Goal: Task Accomplishment & Management: Use online tool/utility

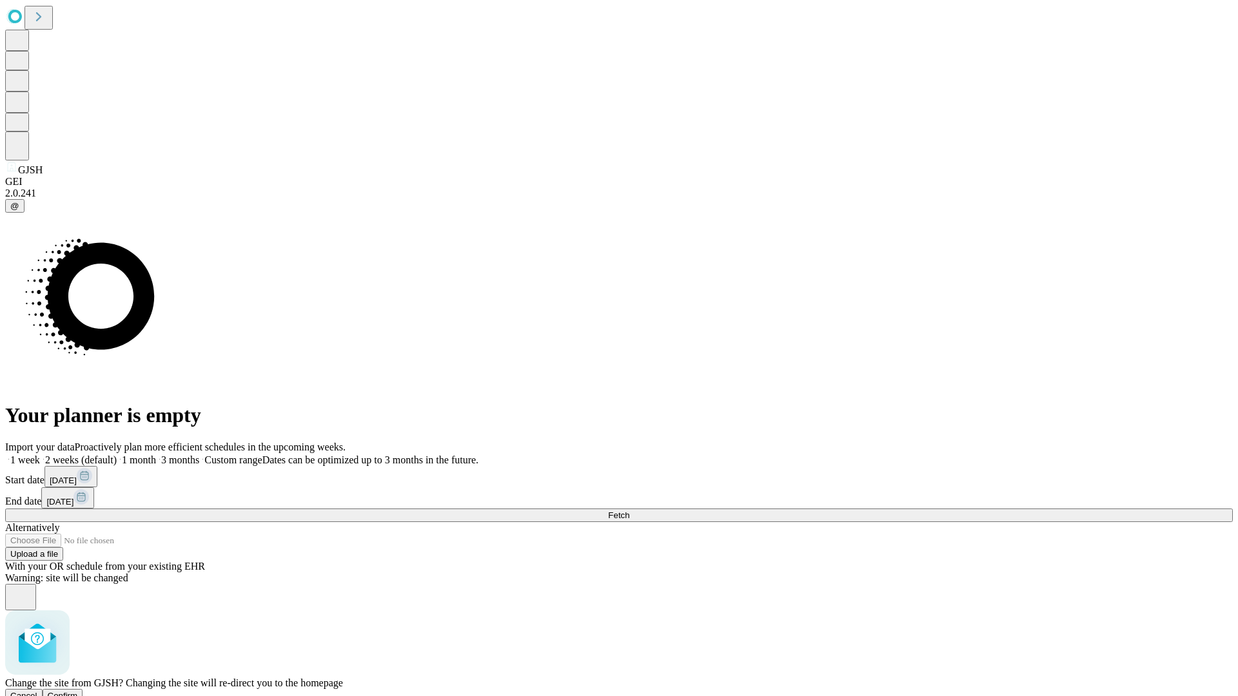
click at [78, 691] on span "Confirm" at bounding box center [63, 696] width 30 height 10
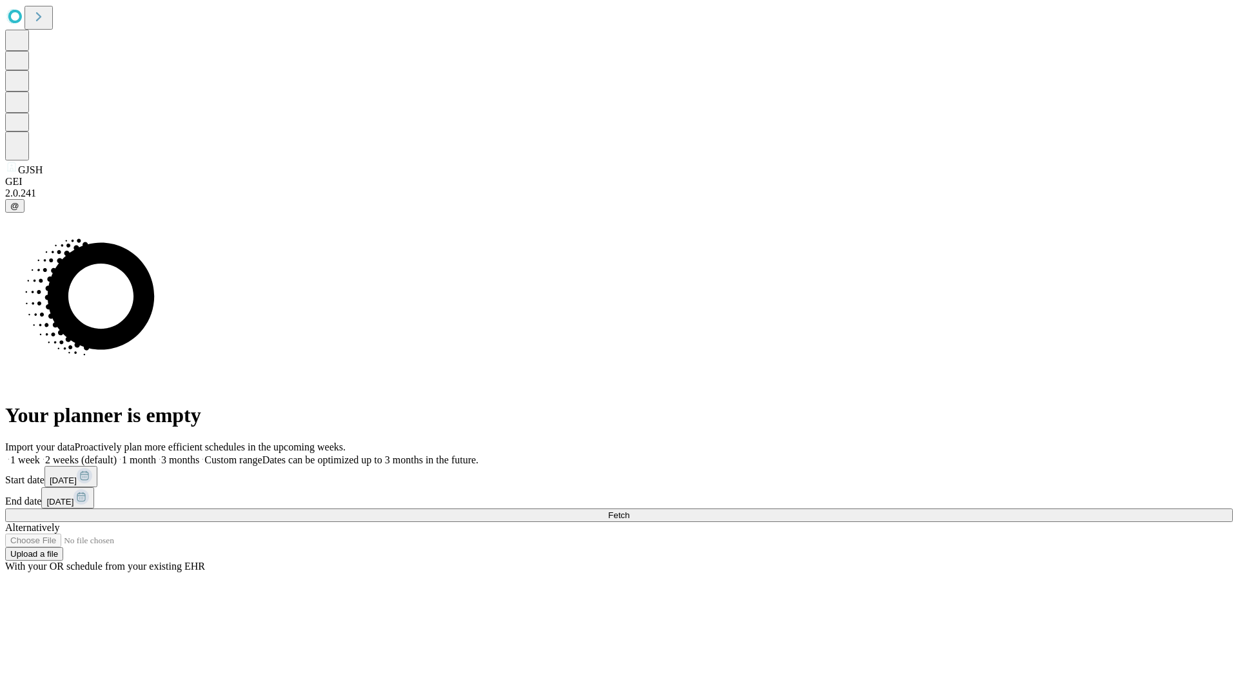
click at [117, 455] on label "2 weeks (default)" at bounding box center [78, 460] width 77 height 11
click at [629, 511] on span "Fetch" at bounding box center [618, 516] width 21 height 10
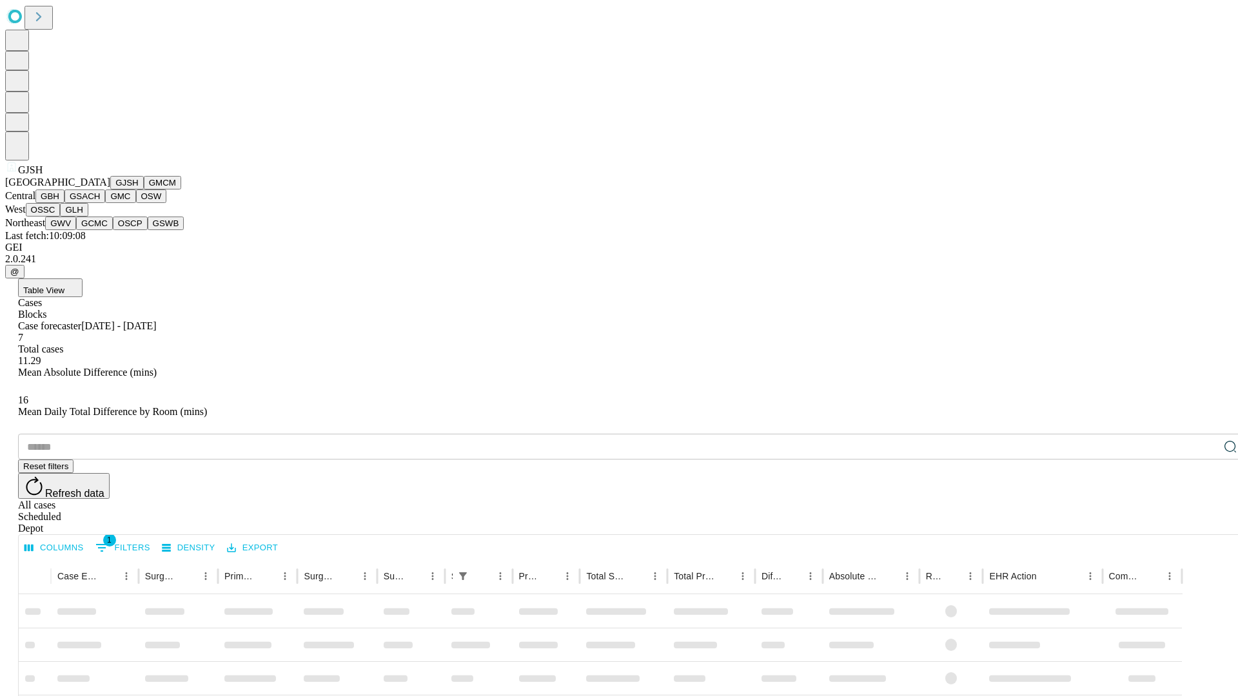
click at [144, 190] on button "GMCM" at bounding box center [162, 183] width 37 height 14
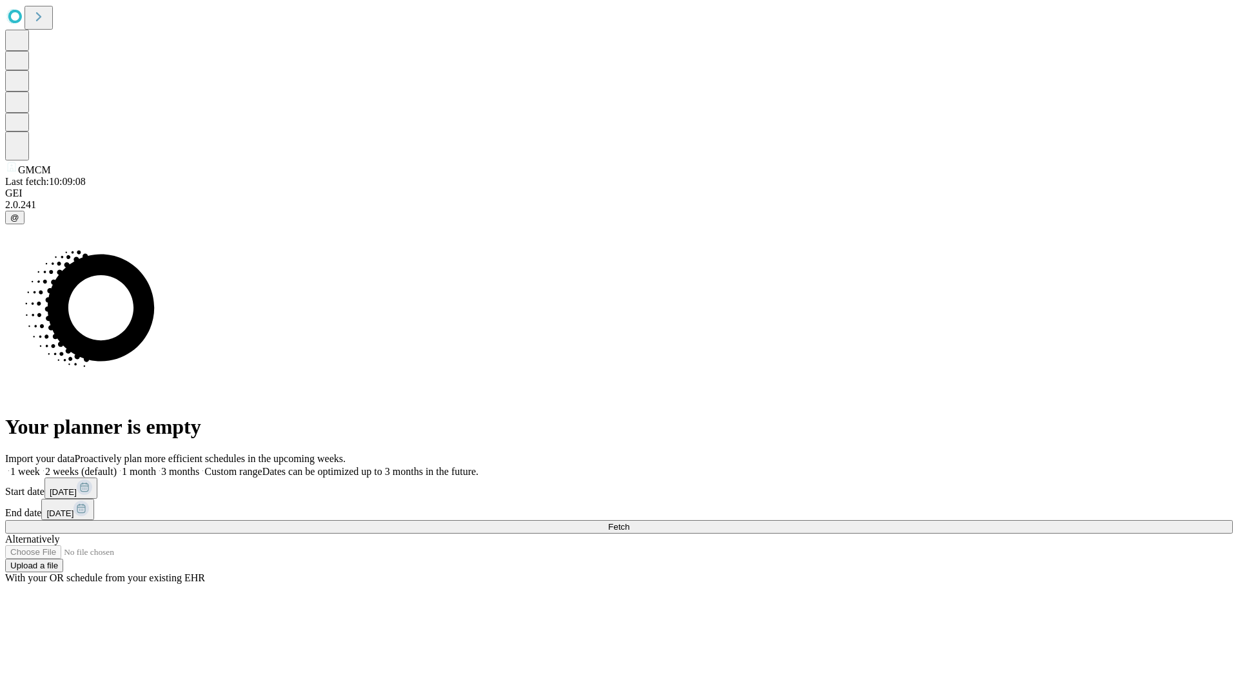
click at [117, 466] on label "2 weeks (default)" at bounding box center [78, 471] width 77 height 11
click at [629, 522] on span "Fetch" at bounding box center [618, 527] width 21 height 10
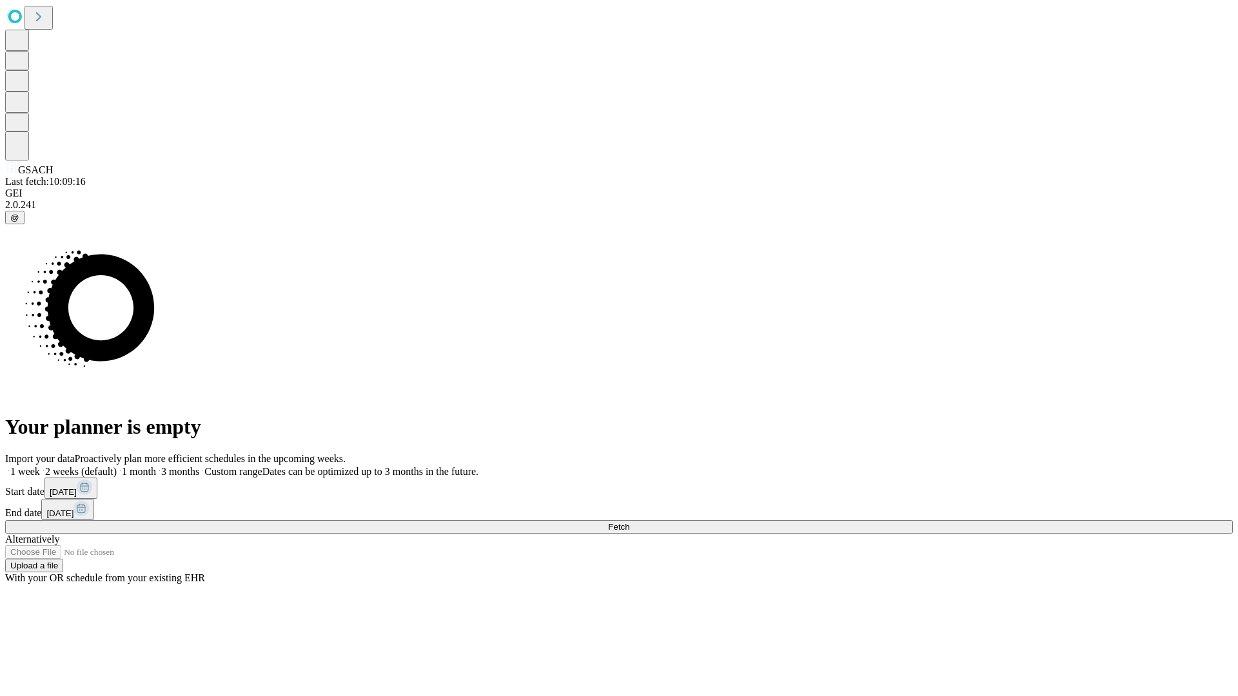
click at [629, 522] on span "Fetch" at bounding box center [618, 527] width 21 height 10
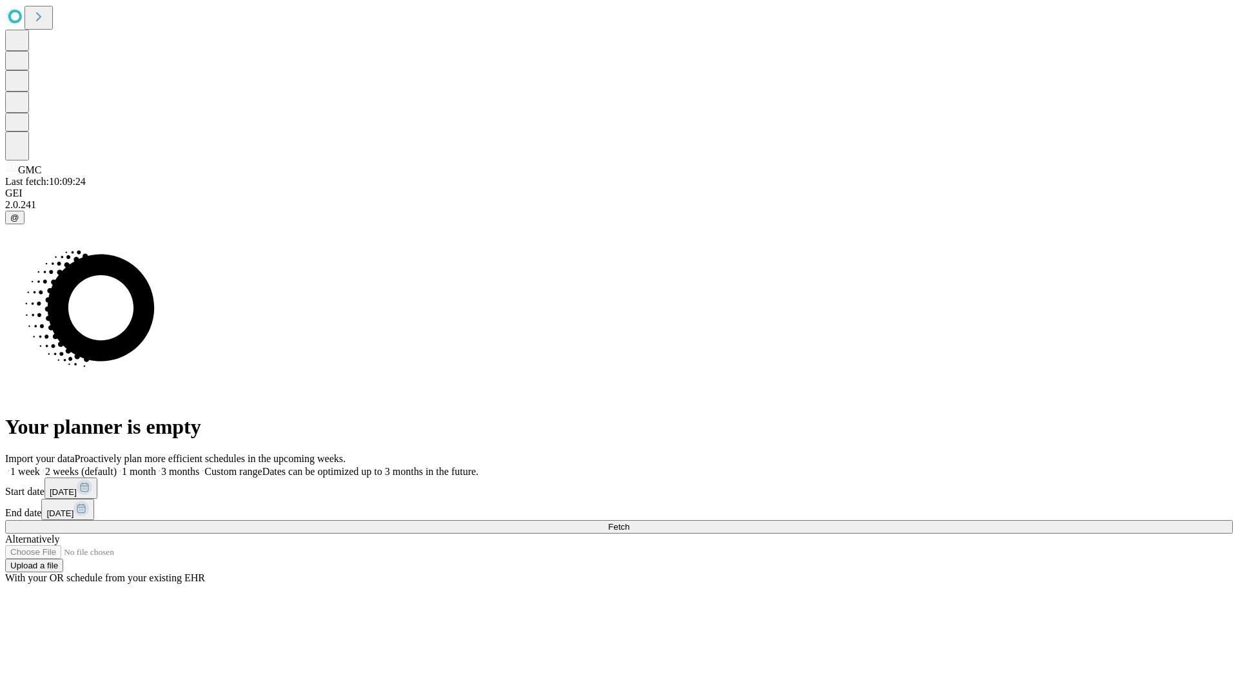
click at [117, 466] on label "2 weeks (default)" at bounding box center [78, 471] width 77 height 11
click at [629, 522] on span "Fetch" at bounding box center [618, 527] width 21 height 10
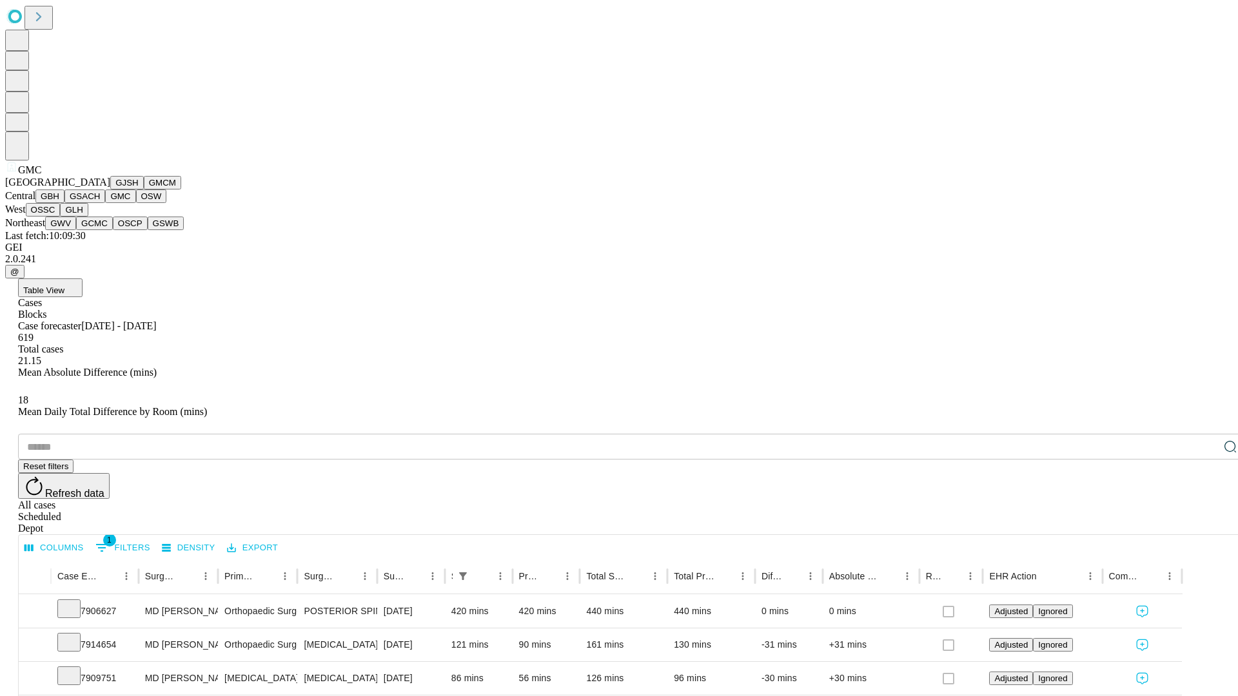
click at [136, 203] on button "OSW" at bounding box center [151, 197] width 31 height 14
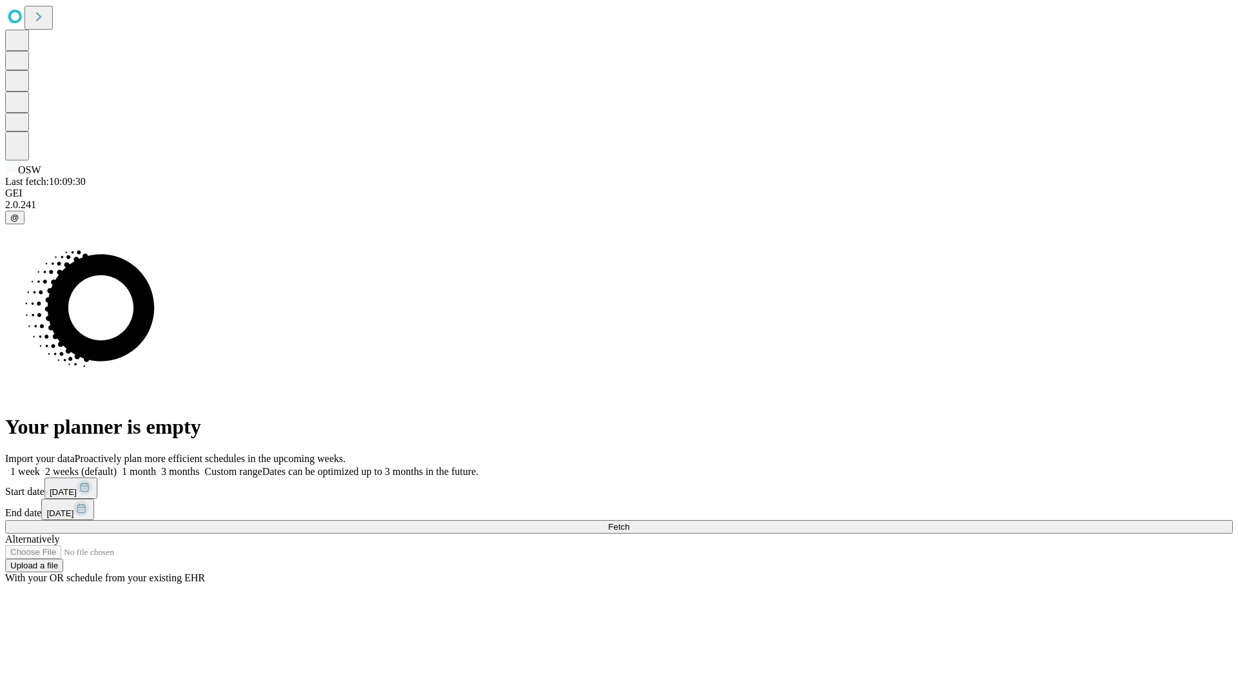
click at [117, 466] on label "2 weeks (default)" at bounding box center [78, 471] width 77 height 11
click at [629, 522] on span "Fetch" at bounding box center [618, 527] width 21 height 10
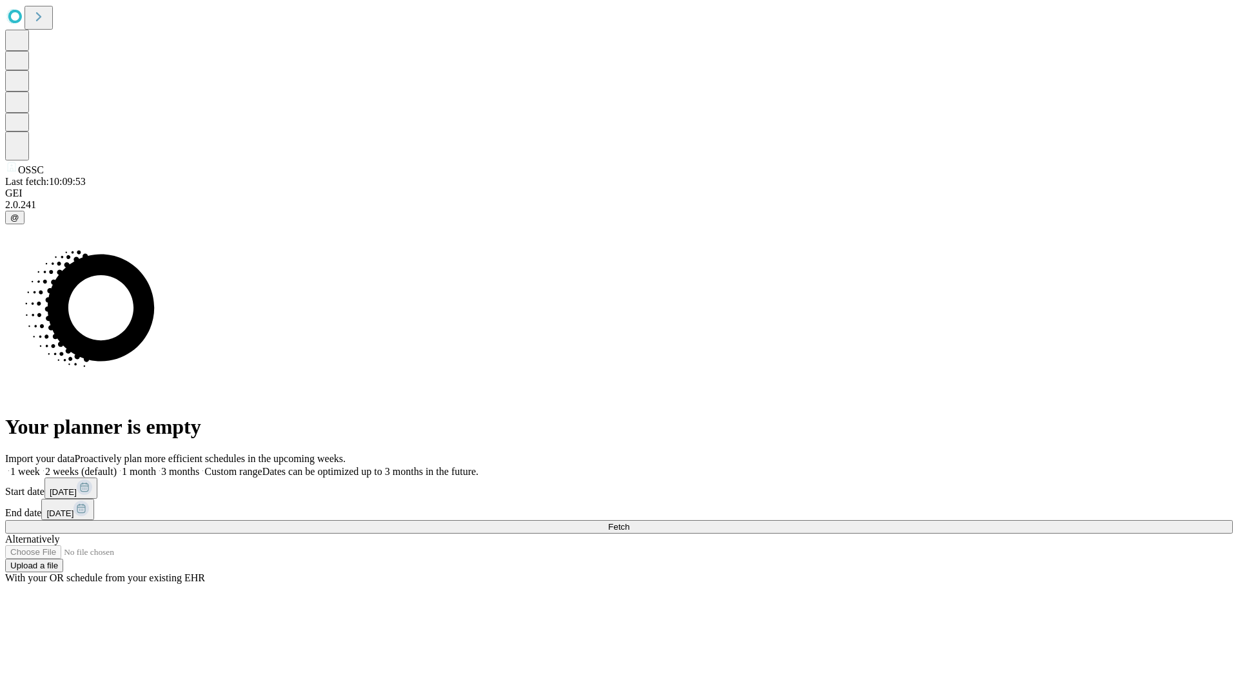
click at [117, 466] on label "2 weeks (default)" at bounding box center [78, 471] width 77 height 11
click at [629, 522] on span "Fetch" at bounding box center [618, 527] width 21 height 10
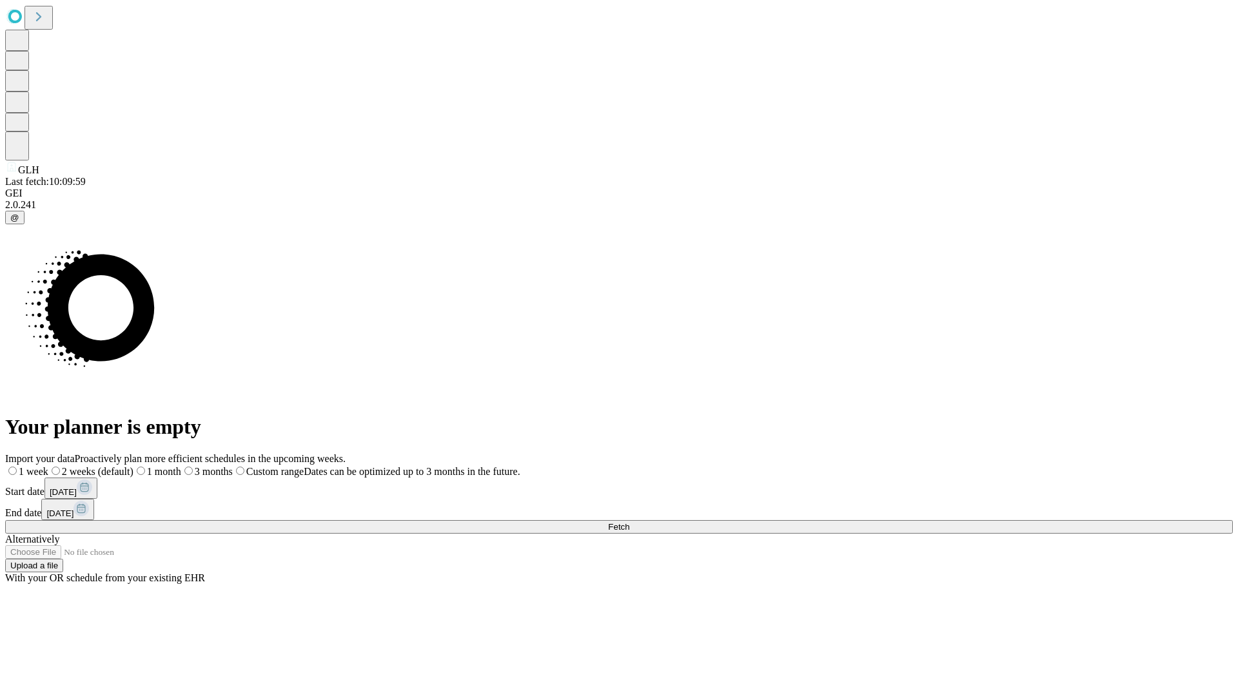
click at [133, 466] on label "2 weeks (default)" at bounding box center [90, 471] width 85 height 11
click at [629, 522] on span "Fetch" at bounding box center [618, 527] width 21 height 10
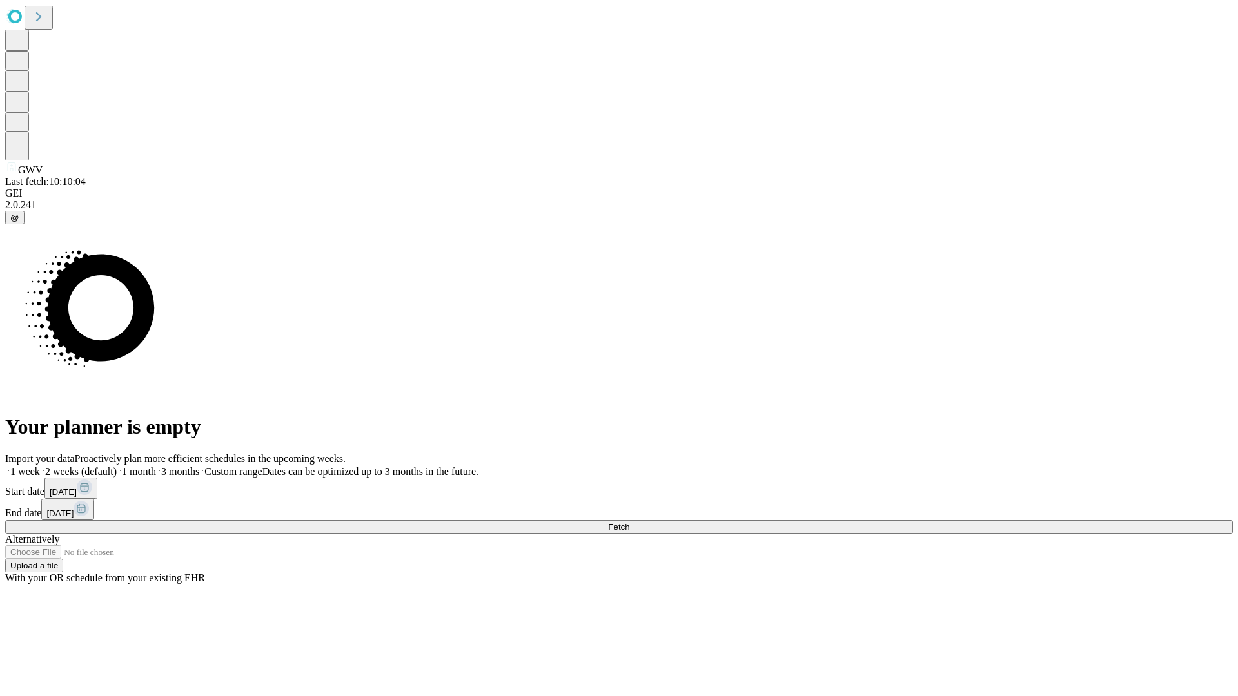
click at [117, 466] on label "2 weeks (default)" at bounding box center [78, 471] width 77 height 11
click at [629, 522] on span "Fetch" at bounding box center [618, 527] width 21 height 10
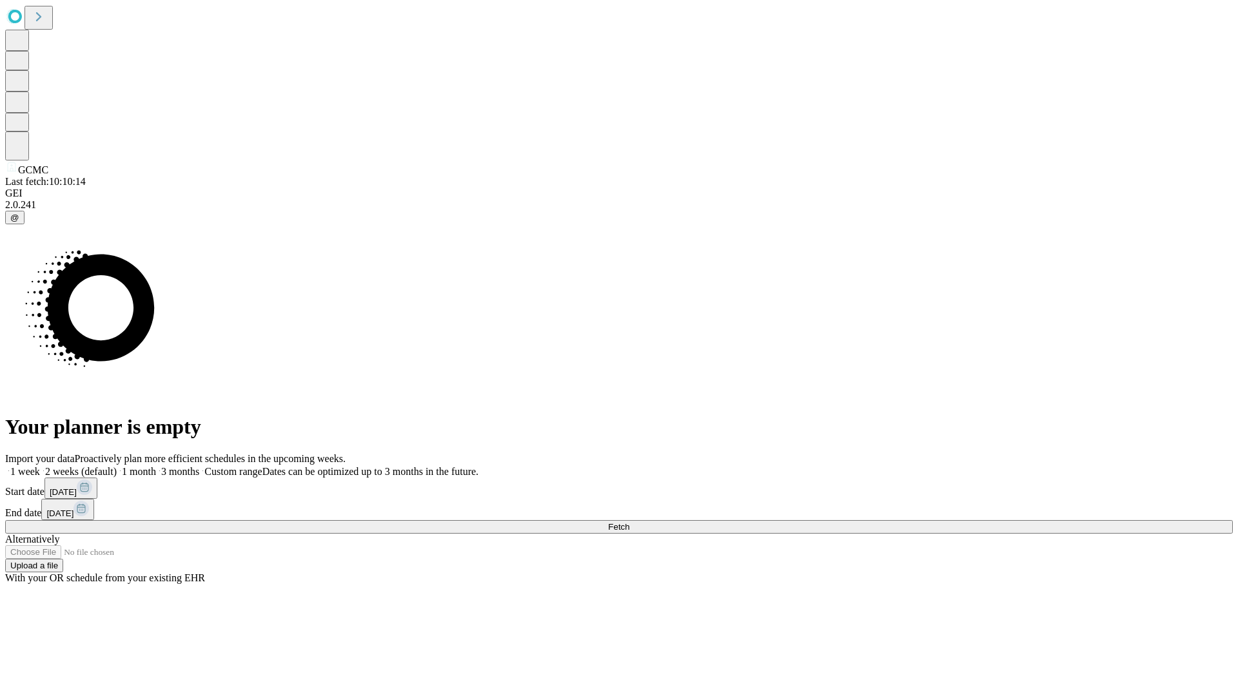
click at [629, 522] on span "Fetch" at bounding box center [618, 527] width 21 height 10
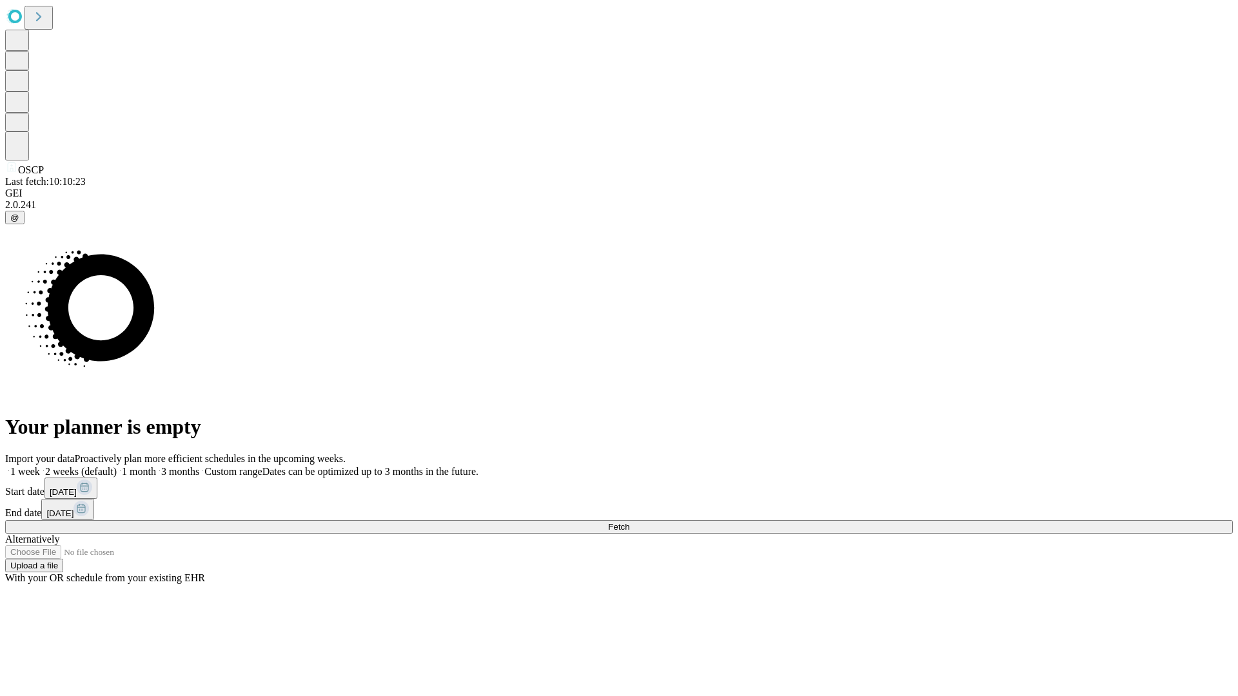
click at [117, 466] on label "2 weeks (default)" at bounding box center [78, 471] width 77 height 11
click at [629, 522] on span "Fetch" at bounding box center [618, 527] width 21 height 10
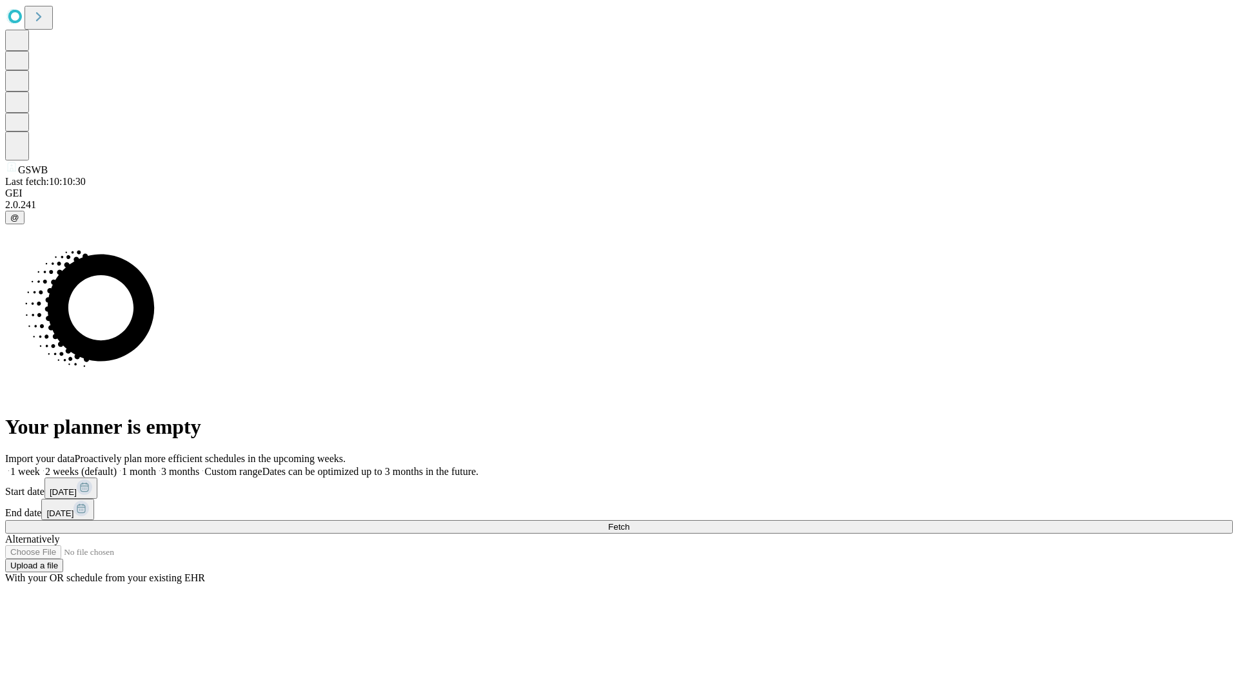
click at [117, 466] on label "2 weeks (default)" at bounding box center [78, 471] width 77 height 11
click at [629, 522] on span "Fetch" at bounding box center [618, 527] width 21 height 10
